Goal: Task Accomplishment & Management: Manage account settings

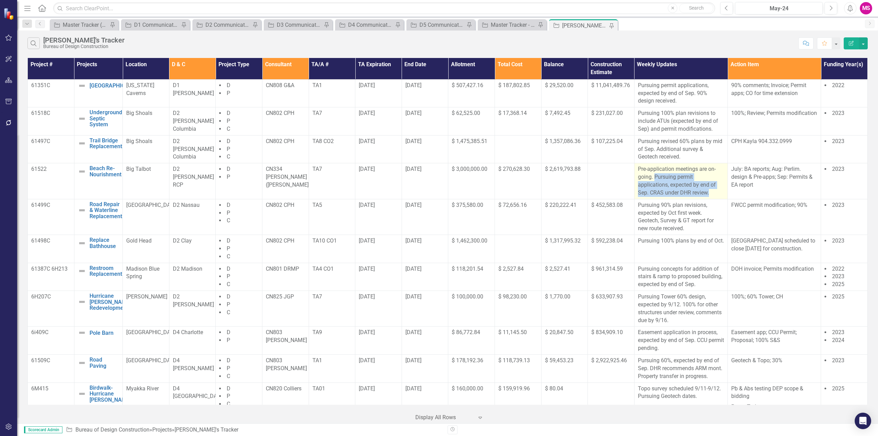
drag, startPoint x: 652, startPoint y: 177, endPoint x: 713, endPoint y: 189, distance: 62.2
click at [713, 190] on p "Pre-application meetings are on-going. Pursuing permit applications, expected b…" at bounding box center [681, 180] width 86 height 31
click at [370, 185] on td "[DATE]" at bounding box center [378, 181] width 47 height 36
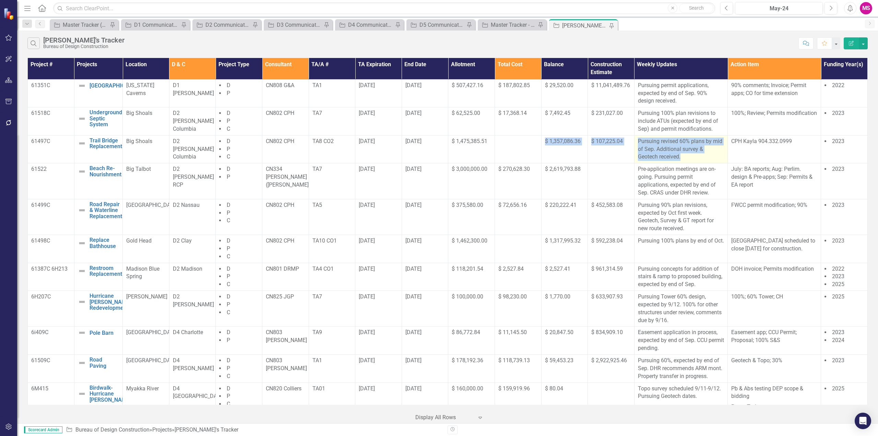
drag, startPoint x: 520, startPoint y: 145, endPoint x: 698, endPoint y: 159, distance: 178.9
click at [698, 159] on tr "61497C Trail Bridge Replacement Edit Edit Project Link Open Element Big Shoals …" at bounding box center [448, 149] width 840 height 28
click at [506, 143] on div at bounding box center [517, 142] width 39 height 8
click at [505, 171] on span "$ 270,628.30" at bounding box center [514, 169] width 32 height 7
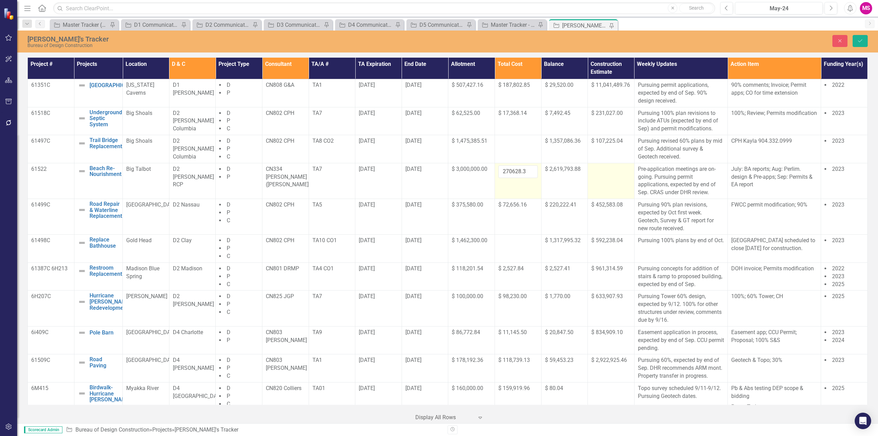
click at [598, 178] on td at bounding box center [611, 181] width 47 height 36
click at [602, 172] on input "number" at bounding box center [610, 171] width 39 height 13
click at [843, 39] on button "Close" at bounding box center [839, 41] width 15 height 12
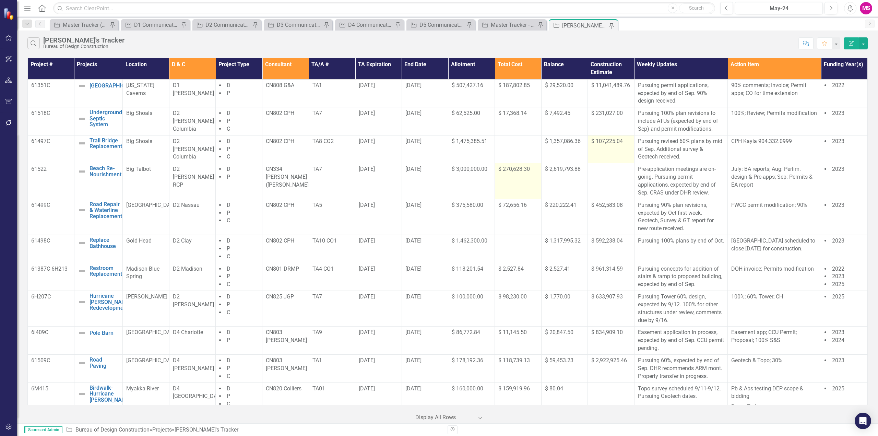
click at [605, 146] on td "$ 107,225.04" at bounding box center [611, 149] width 47 height 28
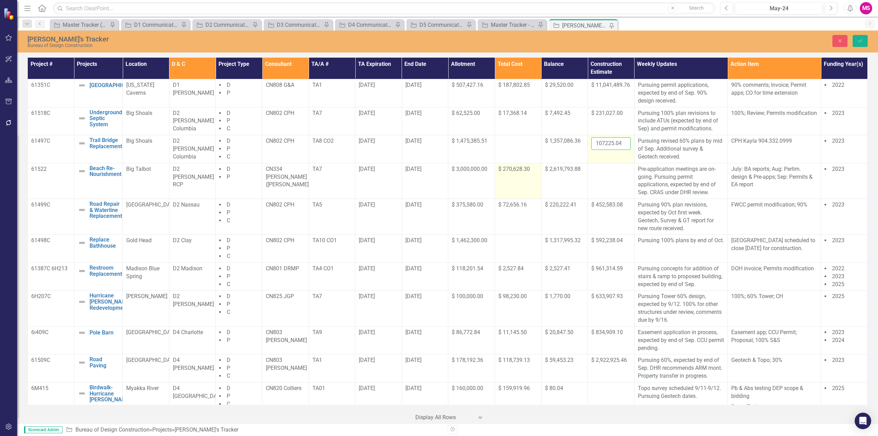
click at [606, 142] on input "107225.04" at bounding box center [610, 143] width 39 height 13
type input "318841.98"
drag, startPoint x: 859, startPoint y: 36, endPoint x: 863, endPoint y: 38, distance: 3.8
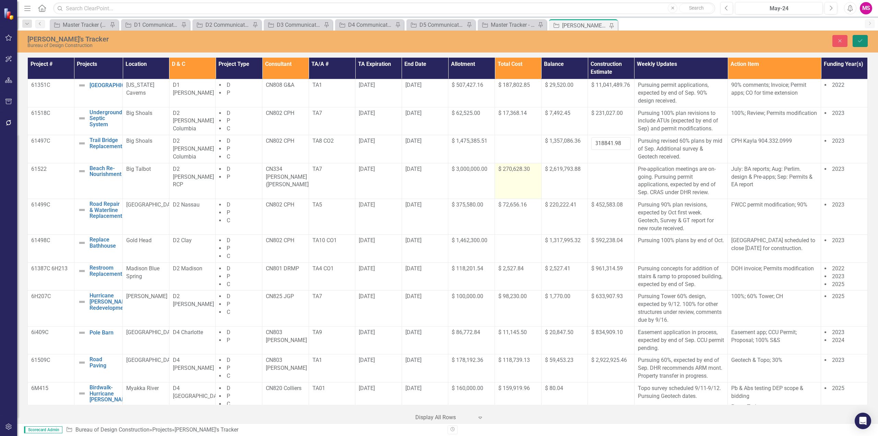
click at [860, 36] on button "Save" at bounding box center [860, 41] width 15 height 12
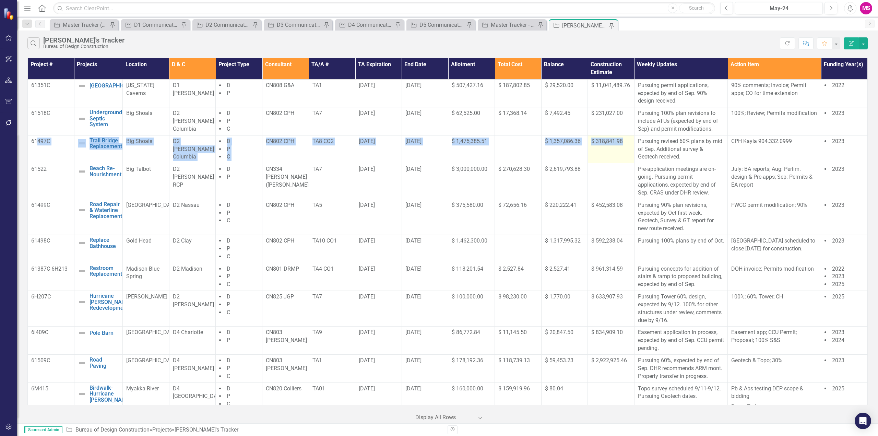
drag, startPoint x: 156, startPoint y: 154, endPoint x: 630, endPoint y: 155, distance: 473.6
click at [630, 155] on tr "61497C Trail Bridge Replacement Edit Edit Project Link Open Element Big Shoals …" at bounding box center [448, 149] width 840 height 28
click at [610, 153] on td "$ 318,841.98" at bounding box center [611, 149] width 47 height 28
drag, startPoint x: 623, startPoint y: 148, endPoint x: 587, endPoint y: 149, distance: 35.7
click at [588, 149] on td "$ 318,841.98" at bounding box center [611, 149] width 47 height 28
